Goal: Information Seeking & Learning: Compare options

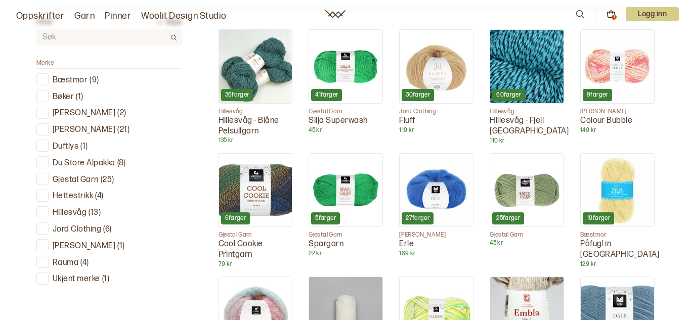
scroll to position [333, 0]
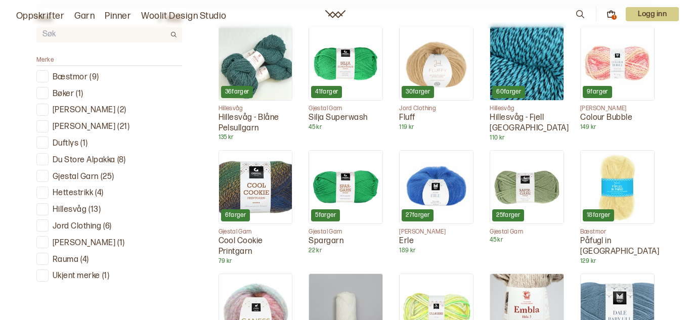
click at [73, 258] on p "Rauma" at bounding box center [66, 260] width 26 height 11
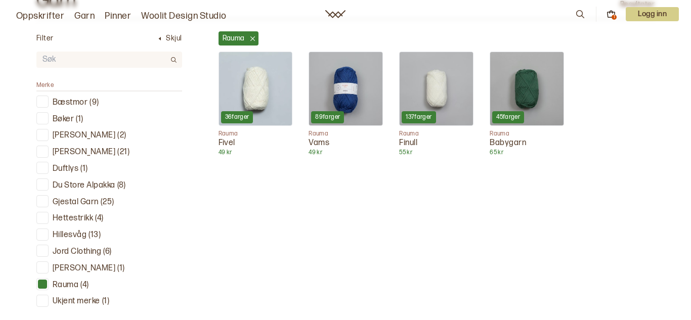
scroll to position [321, 0]
click at [44, 284] on div at bounding box center [43, 284] width 10 height 10
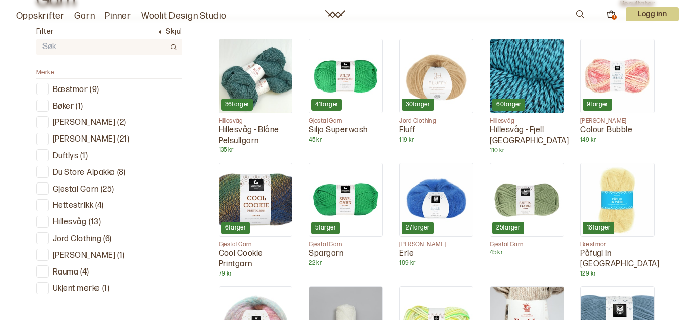
click at [42, 177] on div at bounding box center [43, 172] width 10 height 10
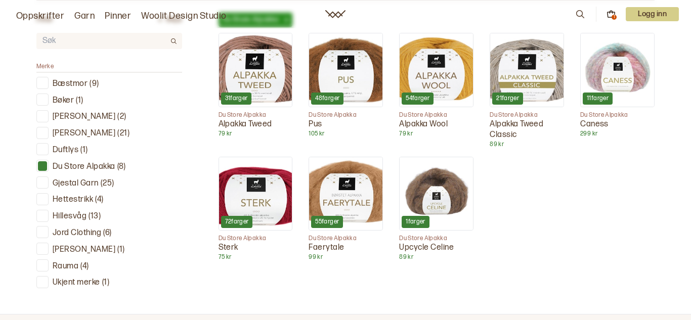
scroll to position [329, 0]
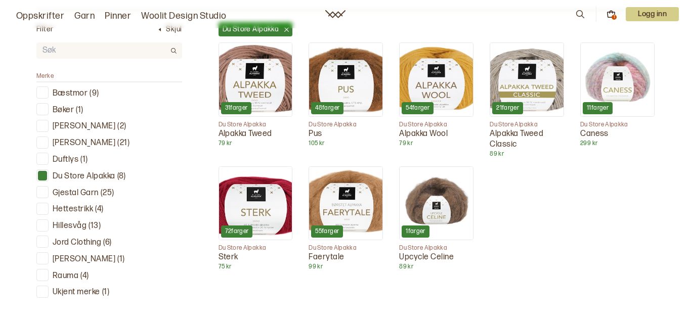
click at [47, 172] on div at bounding box center [42, 176] width 12 height 12
click at [43, 174] on div at bounding box center [43, 176] width 10 height 10
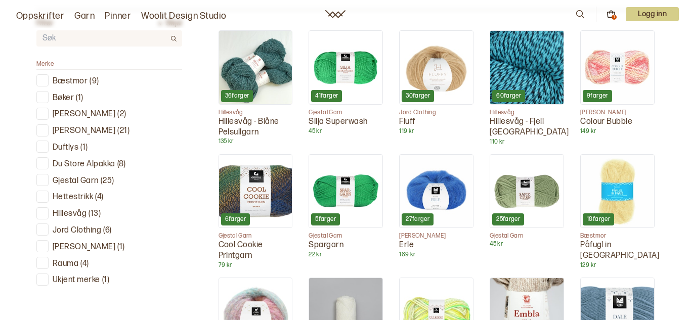
click at [44, 128] on div at bounding box center [43, 130] width 10 height 10
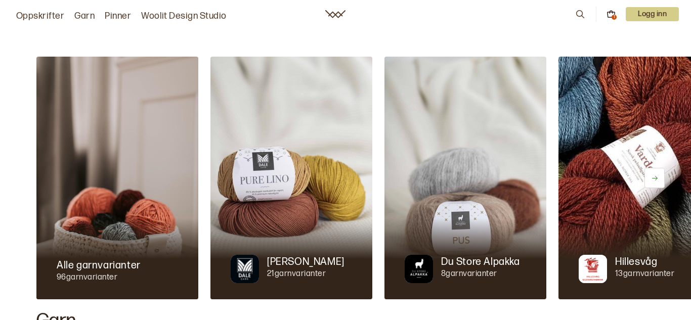
scroll to position [4, 0]
